Goal: Entertainment & Leisure: Consume media (video, audio)

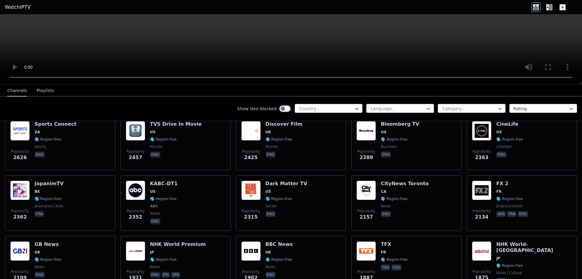
scroll to position [306, 0]
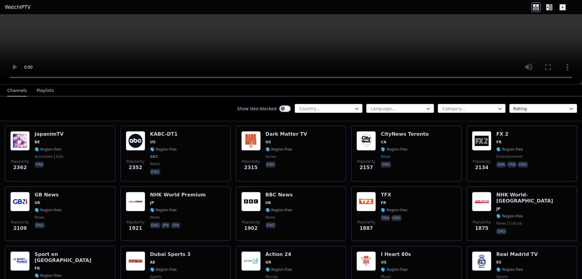
click at [39, 90] on button "Playlists" at bounding box center [45, 91] width 17 height 12
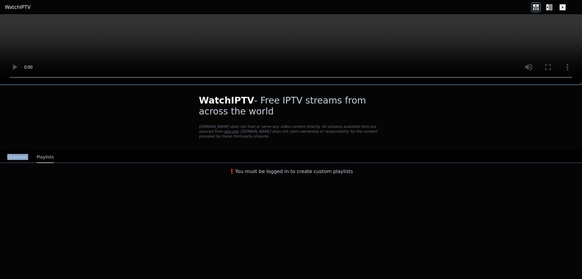
drag, startPoint x: 39, startPoint y: 90, endPoint x: 23, endPoint y: 88, distance: 16.0
click at [23, 88] on div "WatchIPTV - Free IPTV streams from across the world [DOMAIN_NAME] does not host…" at bounding box center [291, 131] width 582 height 92
click at [16, 153] on button "Channels" at bounding box center [17, 157] width 20 height 12
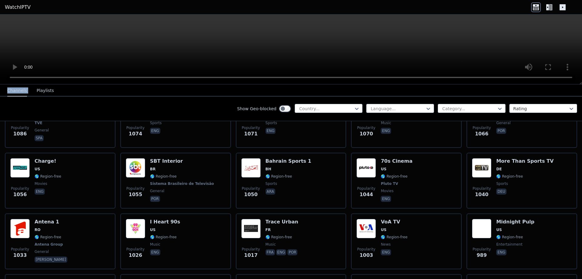
scroll to position [886, 0]
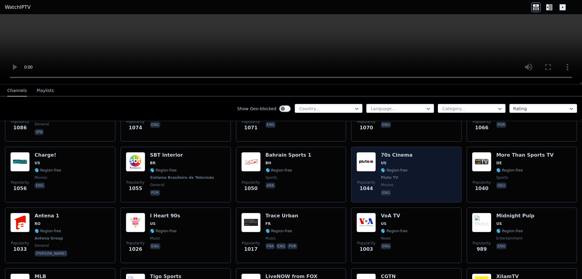
drag, startPoint x: 98, startPoint y: 153, endPoint x: 364, endPoint y: 190, distance: 268.8
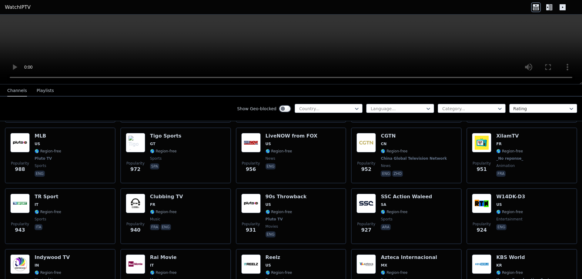
scroll to position [1076, 0]
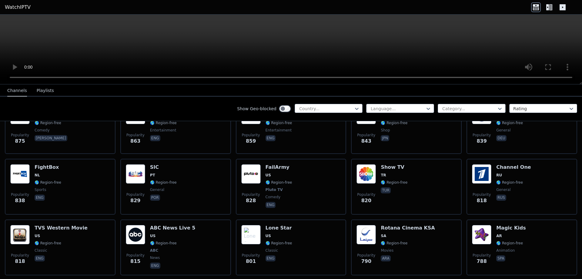
scroll to position [1547, 0]
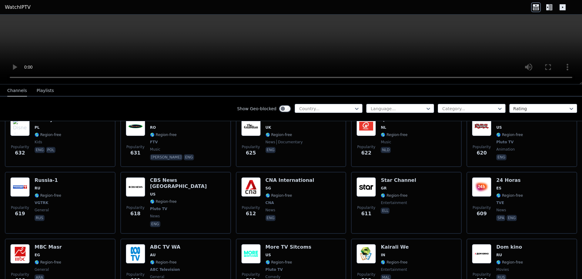
click at [364, 190] on div "Popularity 611" at bounding box center [366, 202] width 19 height 51
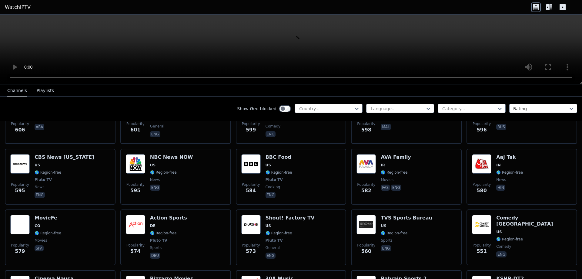
scroll to position [2085, 0]
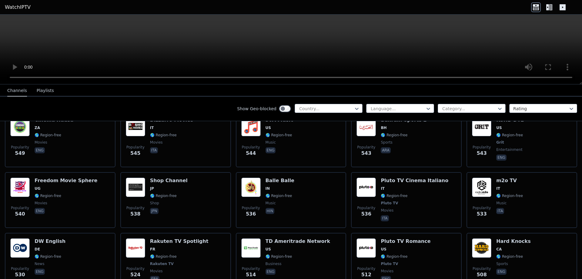
click at [364, 205] on span "Popularity" at bounding box center [366, 207] width 18 height 5
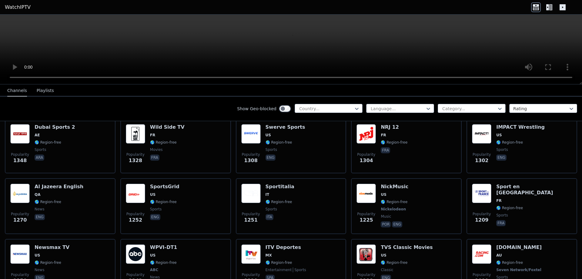
scroll to position [817, 0]
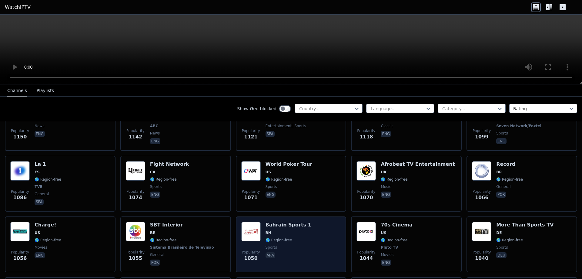
click at [291, 222] on h6 "Bahrain Sports 1" at bounding box center [289, 225] width 46 height 6
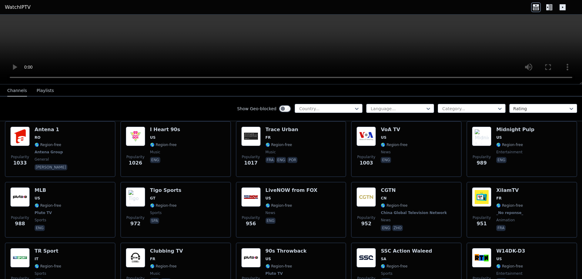
scroll to position [973, 0]
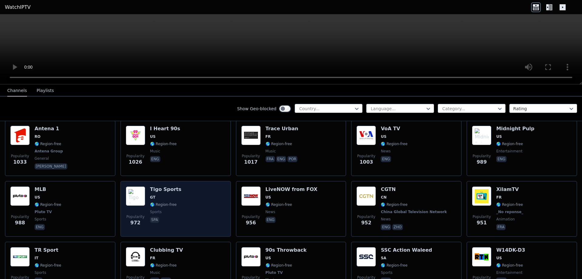
click at [203, 198] on div "Popularity 972 Tigo Sports GT 🌎 Region-free sports spa" at bounding box center [176, 208] width 100 height 45
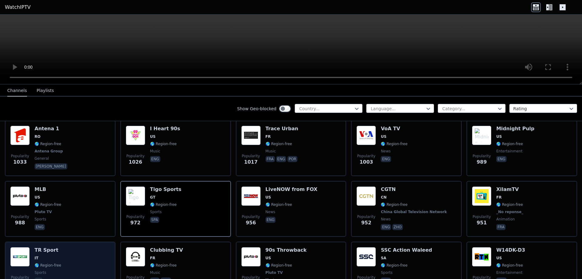
click at [77, 247] on div "Popularity 943 TR Sport IT 🌎 Region-free sports ita" at bounding box center [60, 269] width 100 height 45
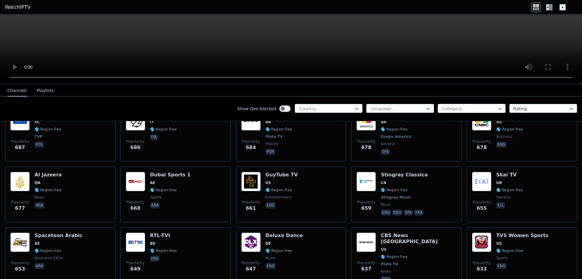
scroll to position [1616, 0]
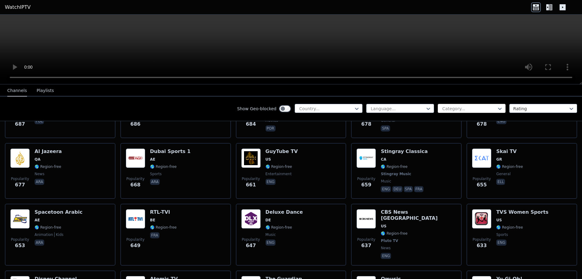
click at [480, 111] on div at bounding box center [469, 109] width 55 height 6
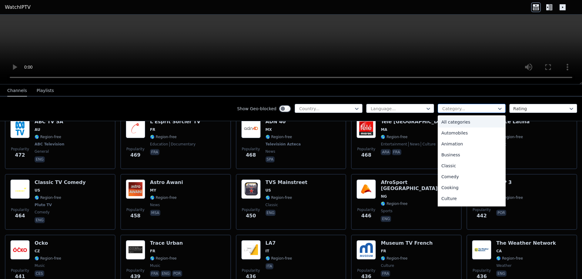
scroll to position [2867, 0]
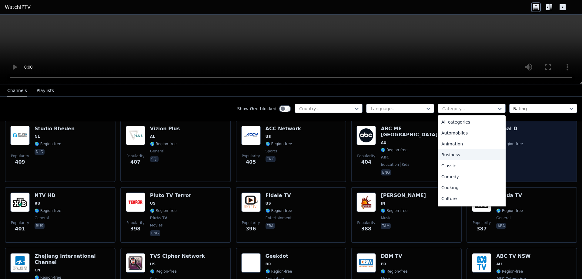
click at [528, 142] on div "Popularity 401 Kanal D TR 🌎 Region-free tur" at bounding box center [522, 151] width 100 height 51
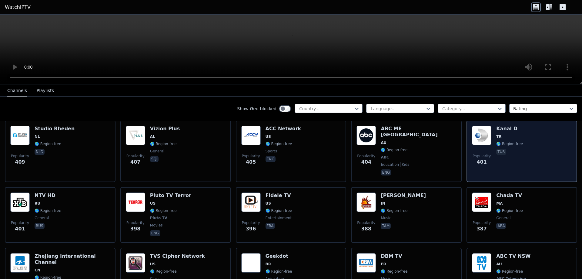
scroll to position [2948, 0]
